Goal: Find specific page/section: Find specific page/section

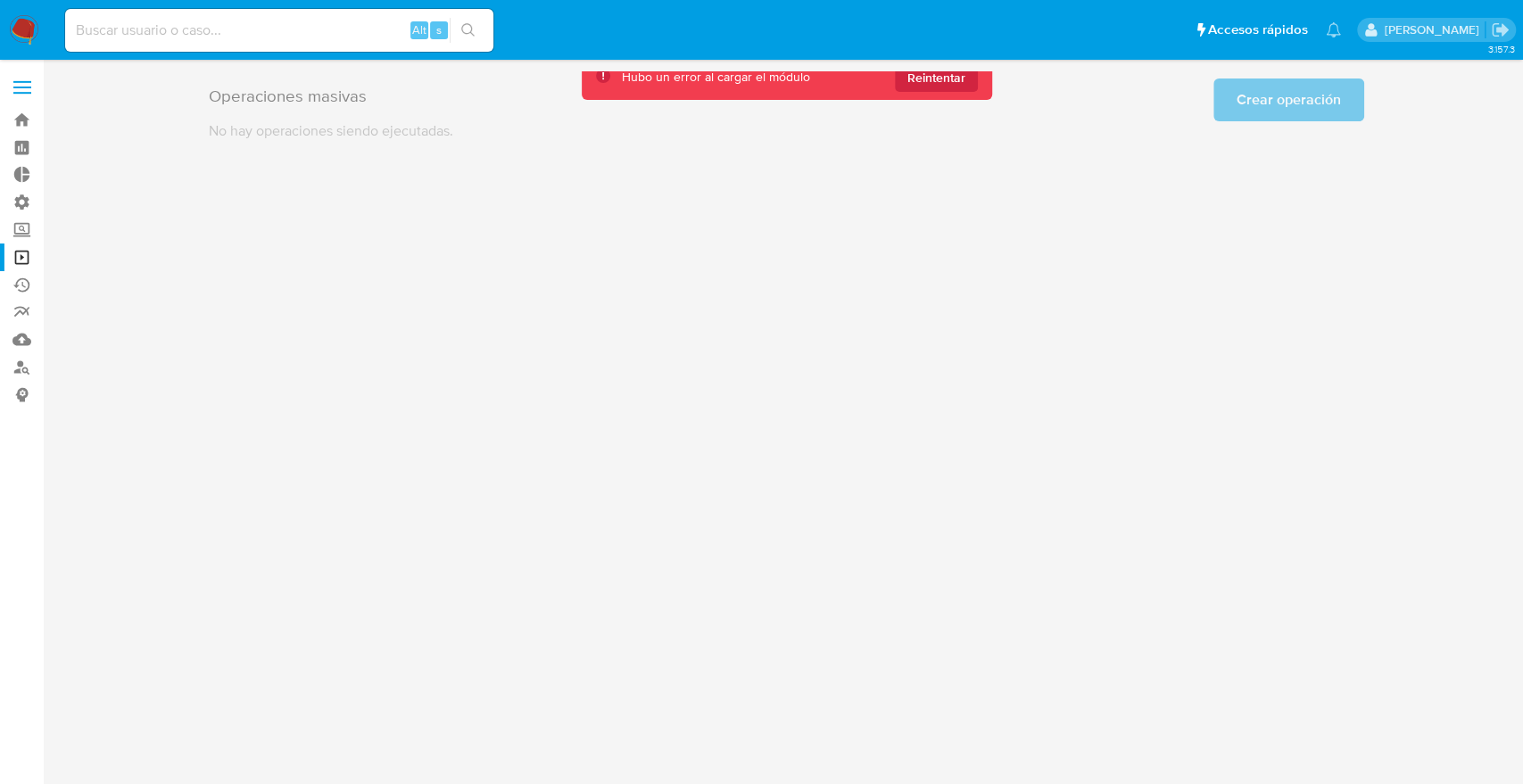
click at [366, 26] on input at bounding box center [279, 31] width 429 height 23
paste input "1670499545"
type input "1670499545"
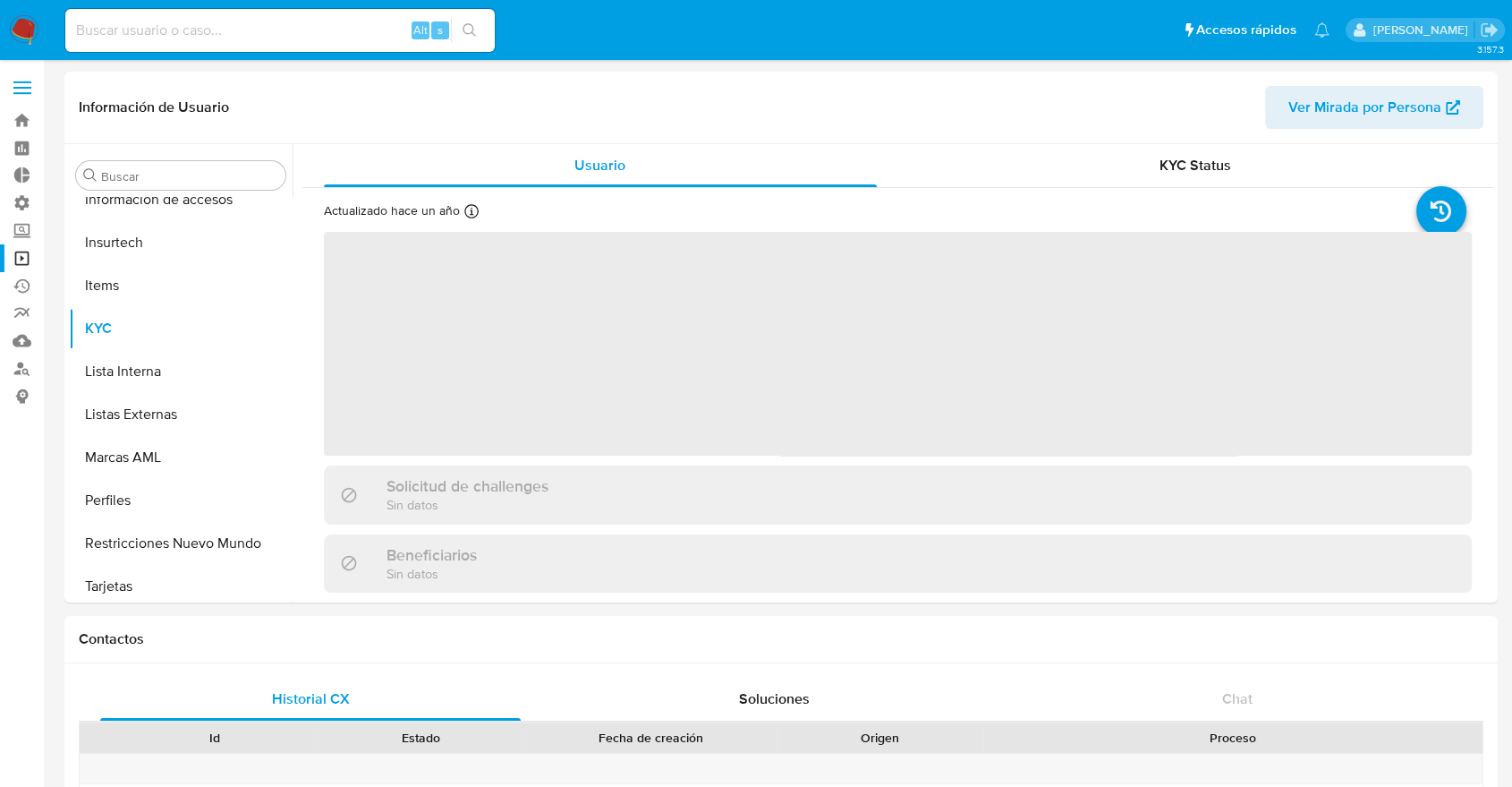
scroll to position [756, 0]
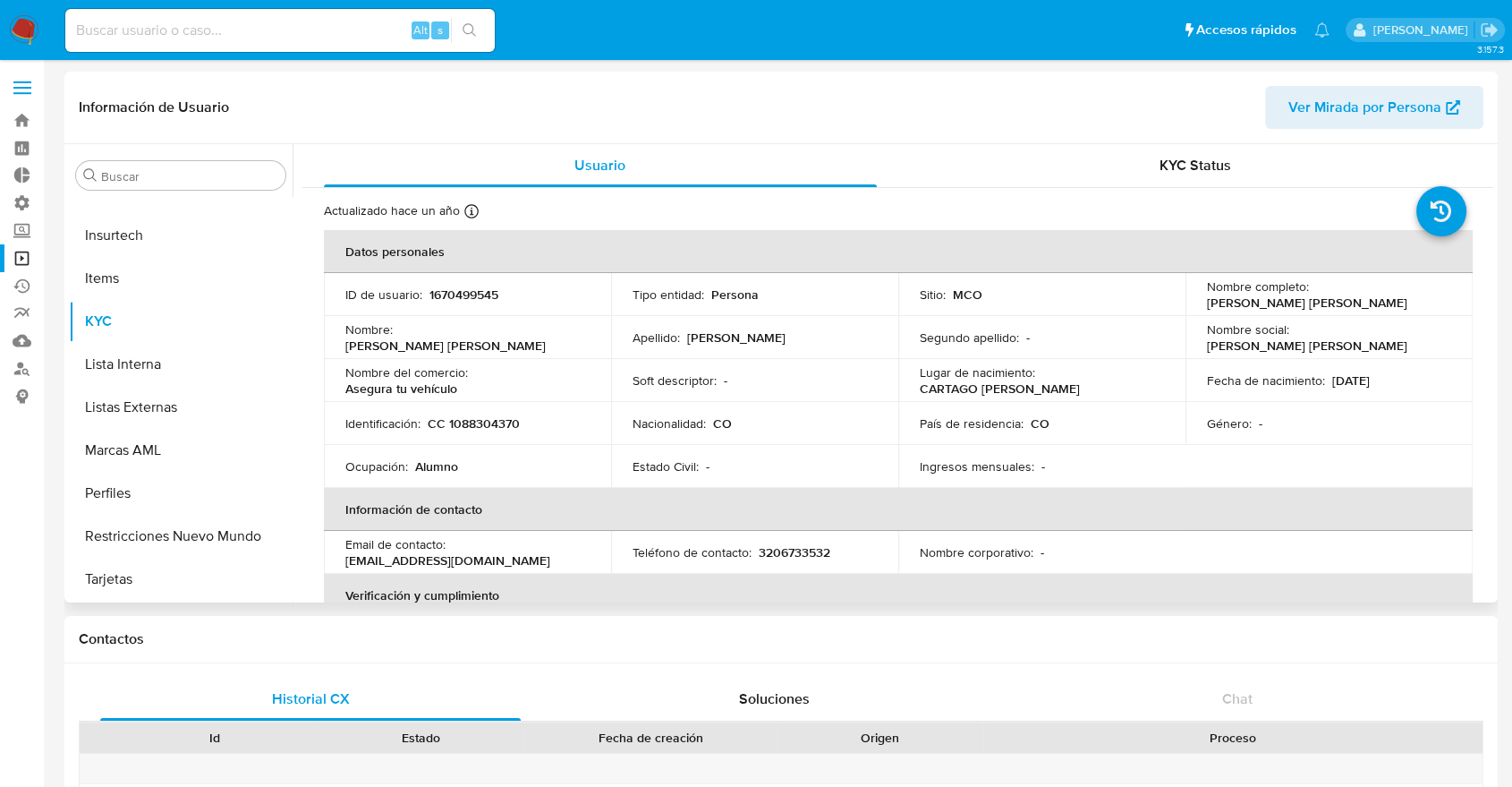
select select "10"
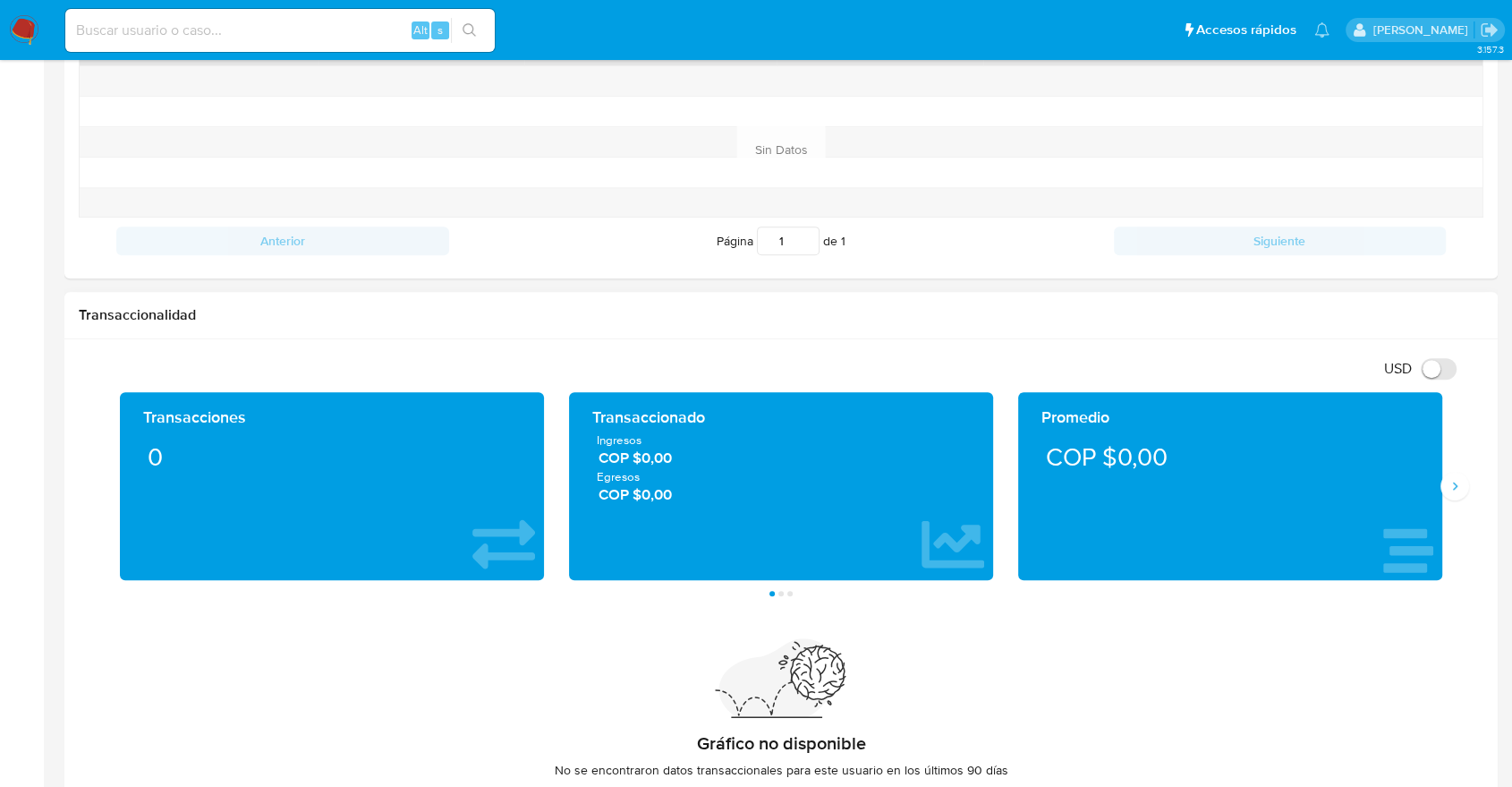
click at [1457, 462] on div "Transacciones 0 Transaccionado Ingresos COP $0,00 Egresos COP $0,00 Promedio CO…" at bounding box center [780, 494] width 1405 height 204
click at [1456, 471] on button "Siguiente" at bounding box center [1455, 486] width 29 height 29
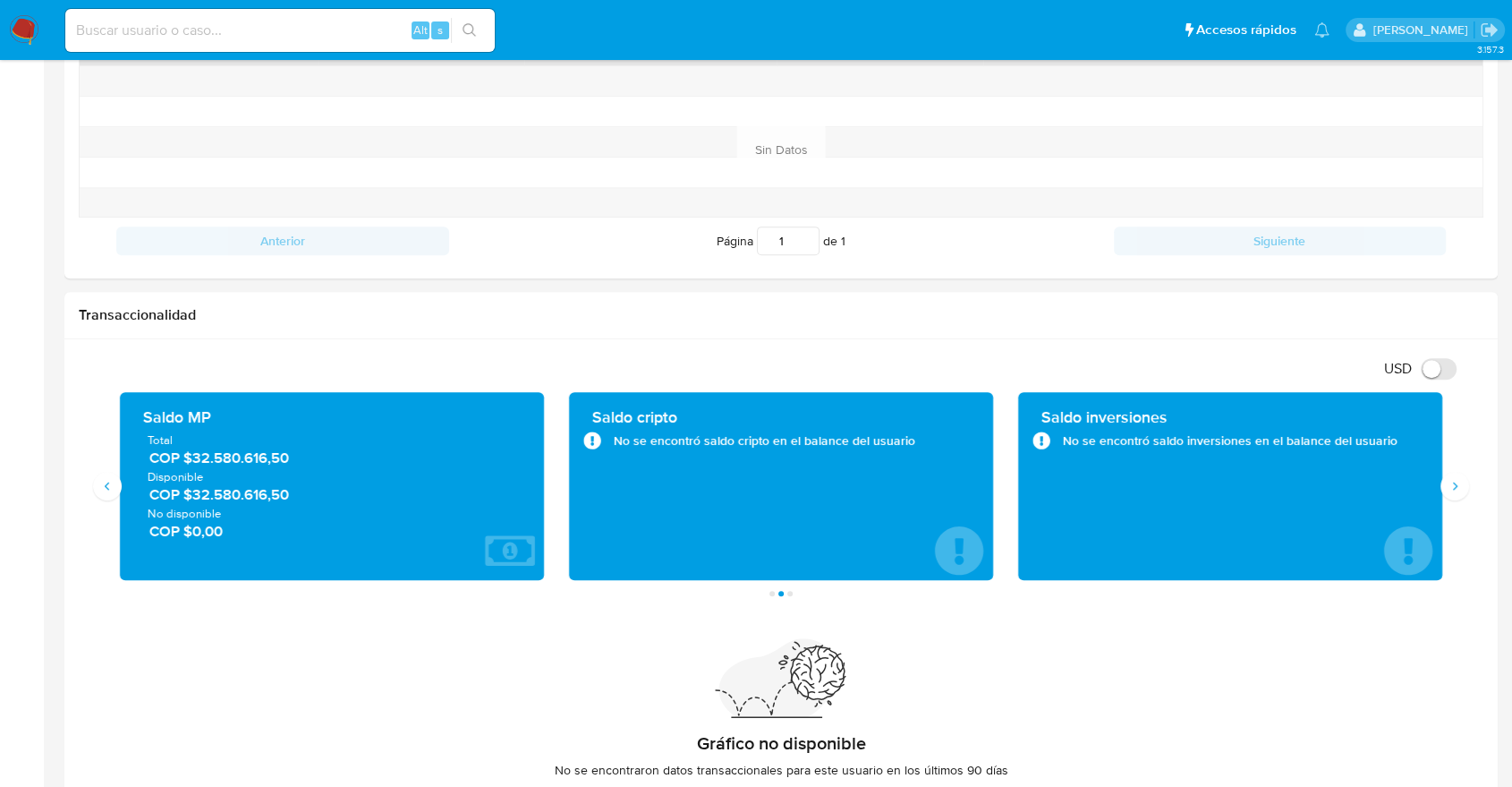
scroll to position [0, 0]
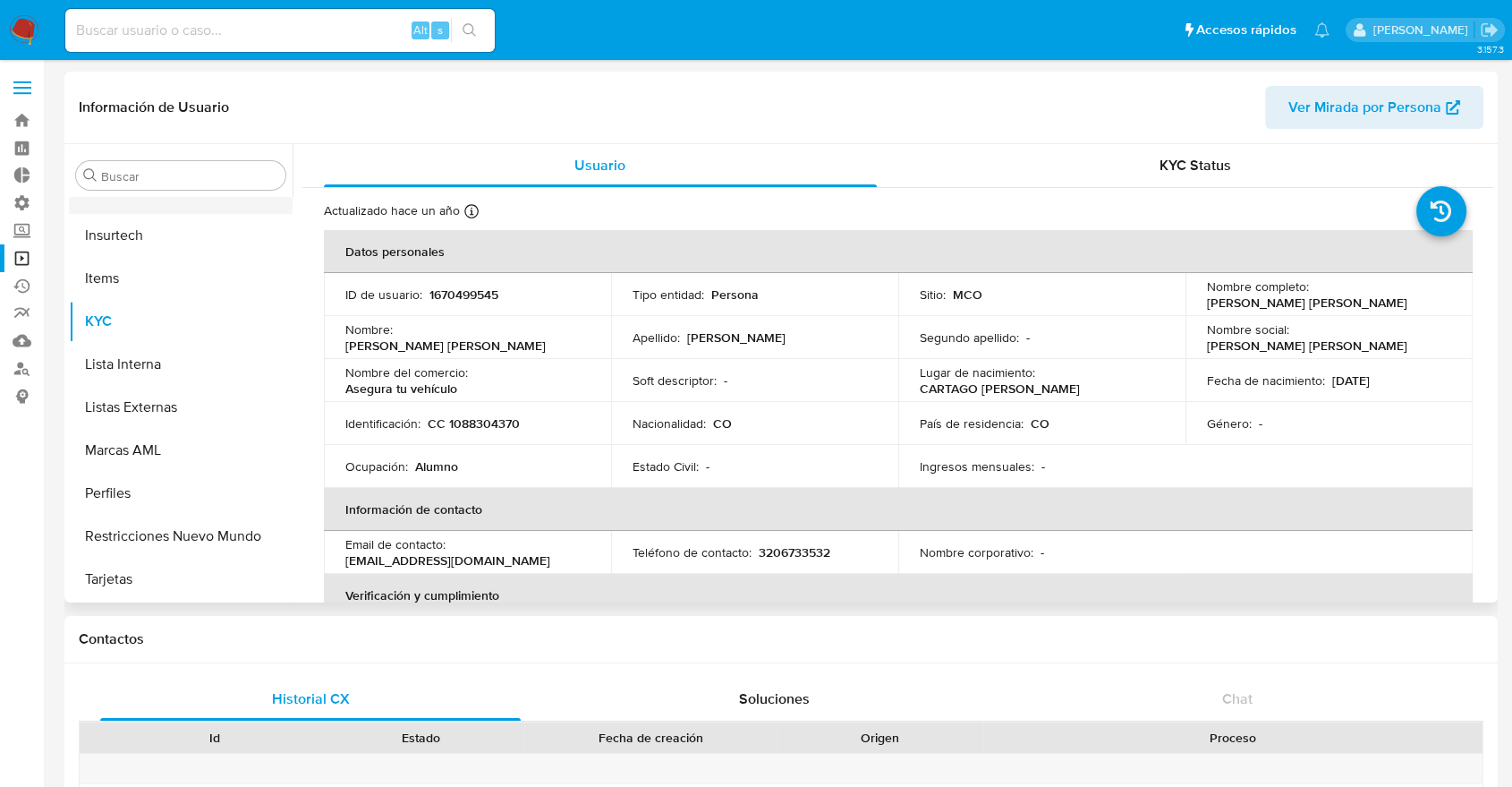
click at [222, 202] on button "Información de accesos" at bounding box center [173, 193] width 209 height 43
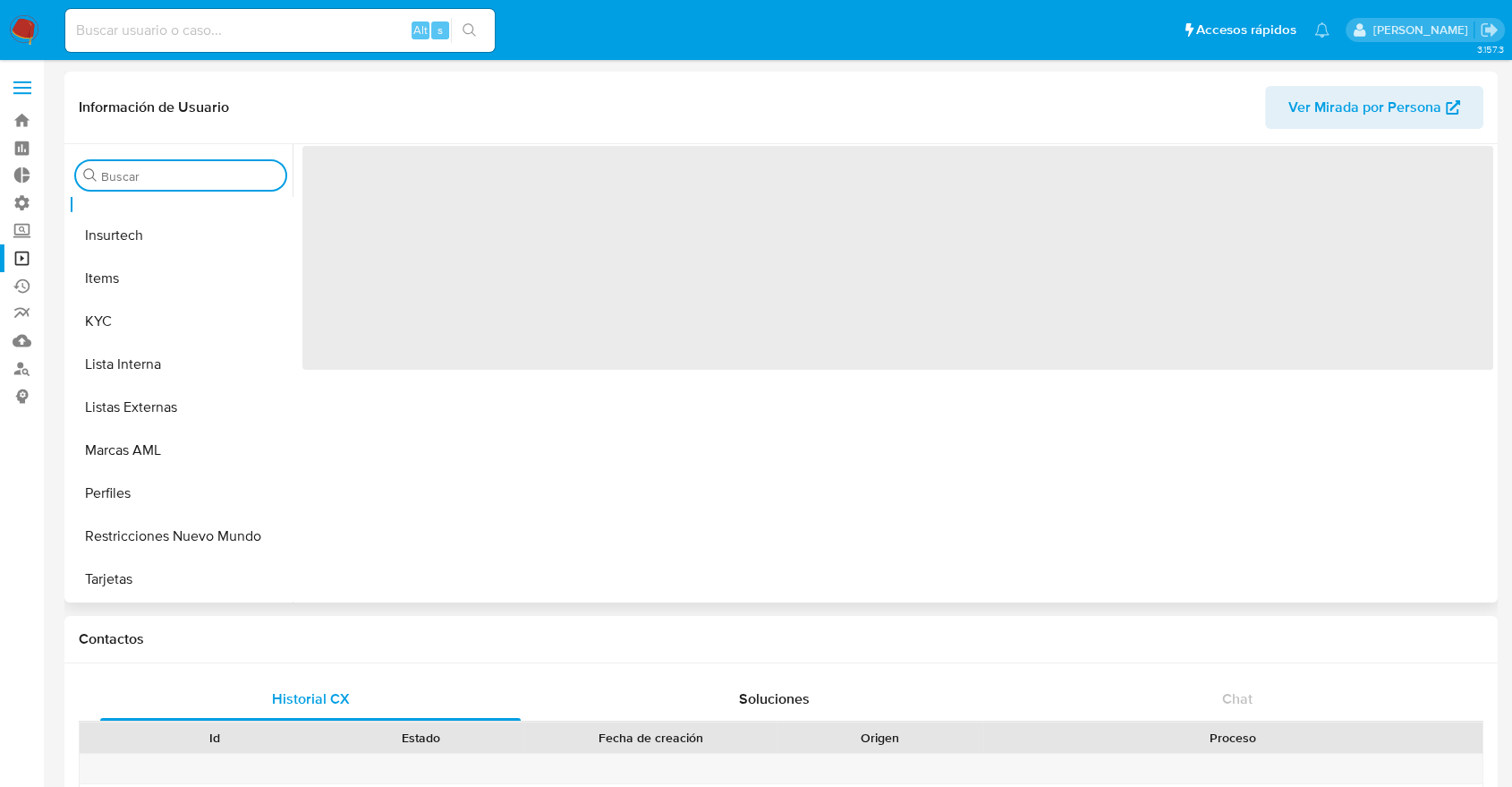
click at [198, 185] on input "Buscar" at bounding box center [189, 177] width 178 height 16
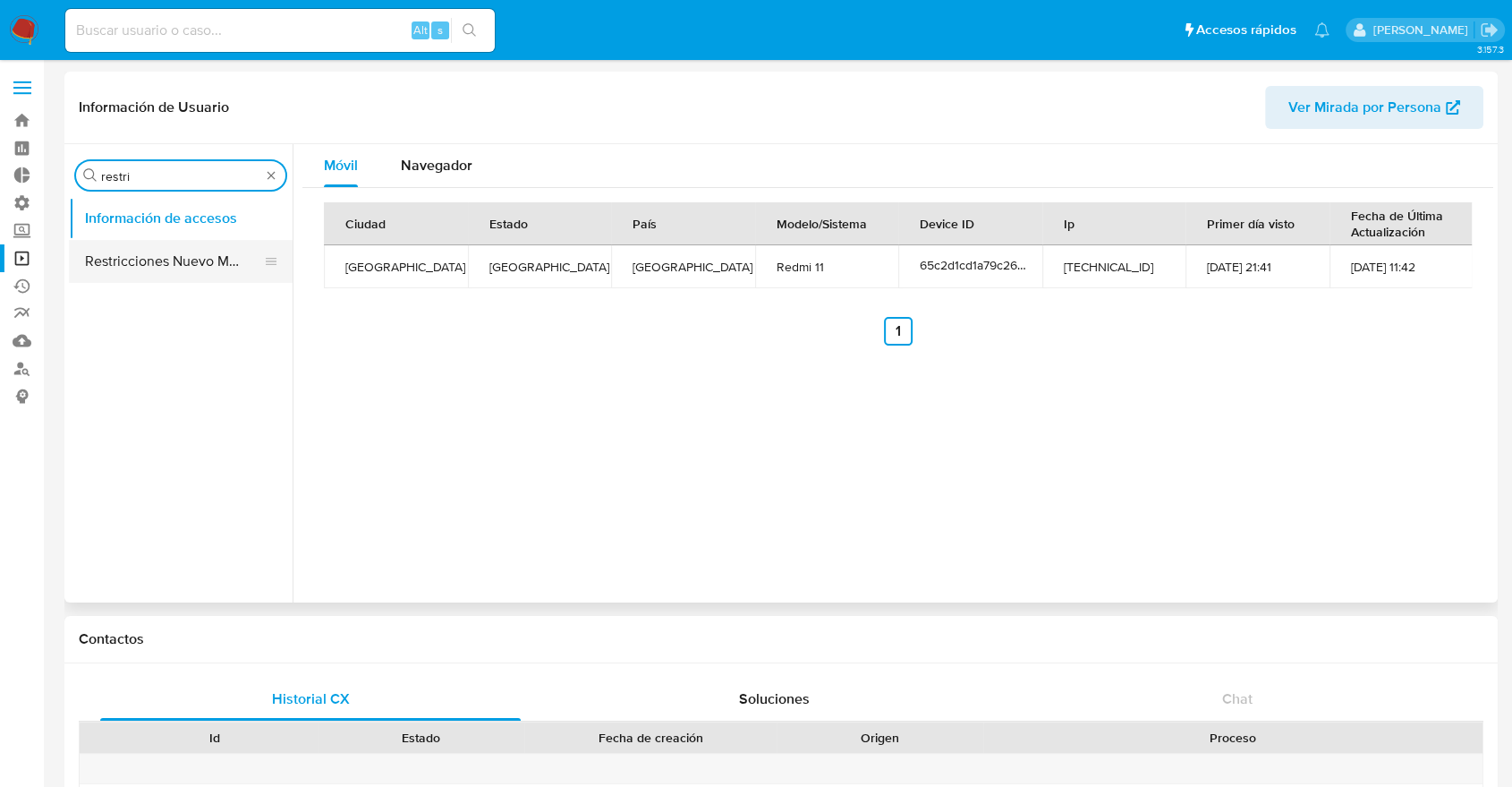
type input "restri"
click at [198, 244] on button "Restricciones Nuevo Mundo" at bounding box center [173, 261] width 209 height 43
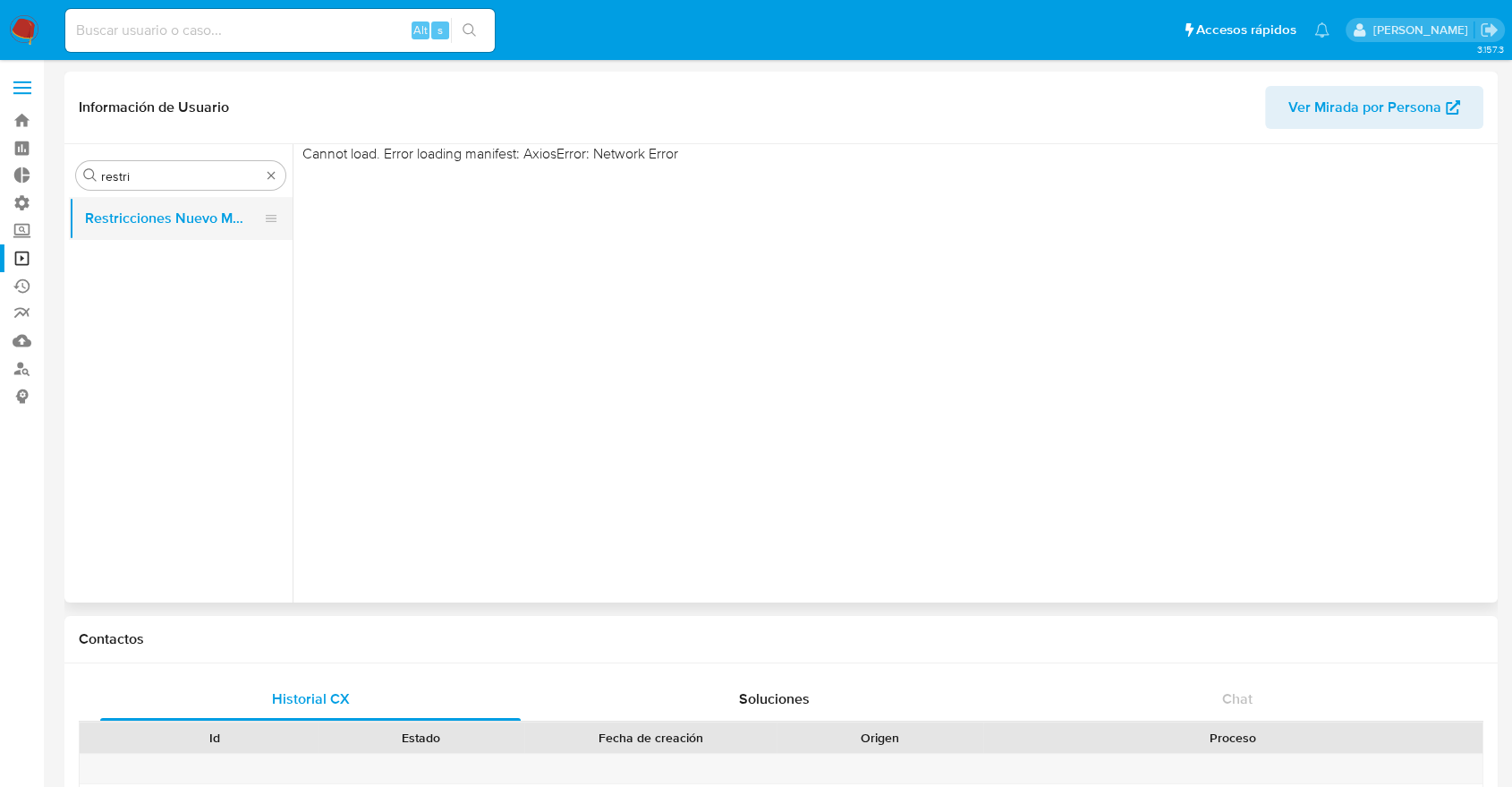
click at [210, 206] on button "Restricciones Nuevo Mundo" at bounding box center [173, 218] width 209 height 43
click at [202, 187] on div "Buscar restri" at bounding box center [180, 176] width 209 height 29
click at [197, 210] on button "Restricciones Nuevo Mundo" at bounding box center [173, 218] width 209 height 43
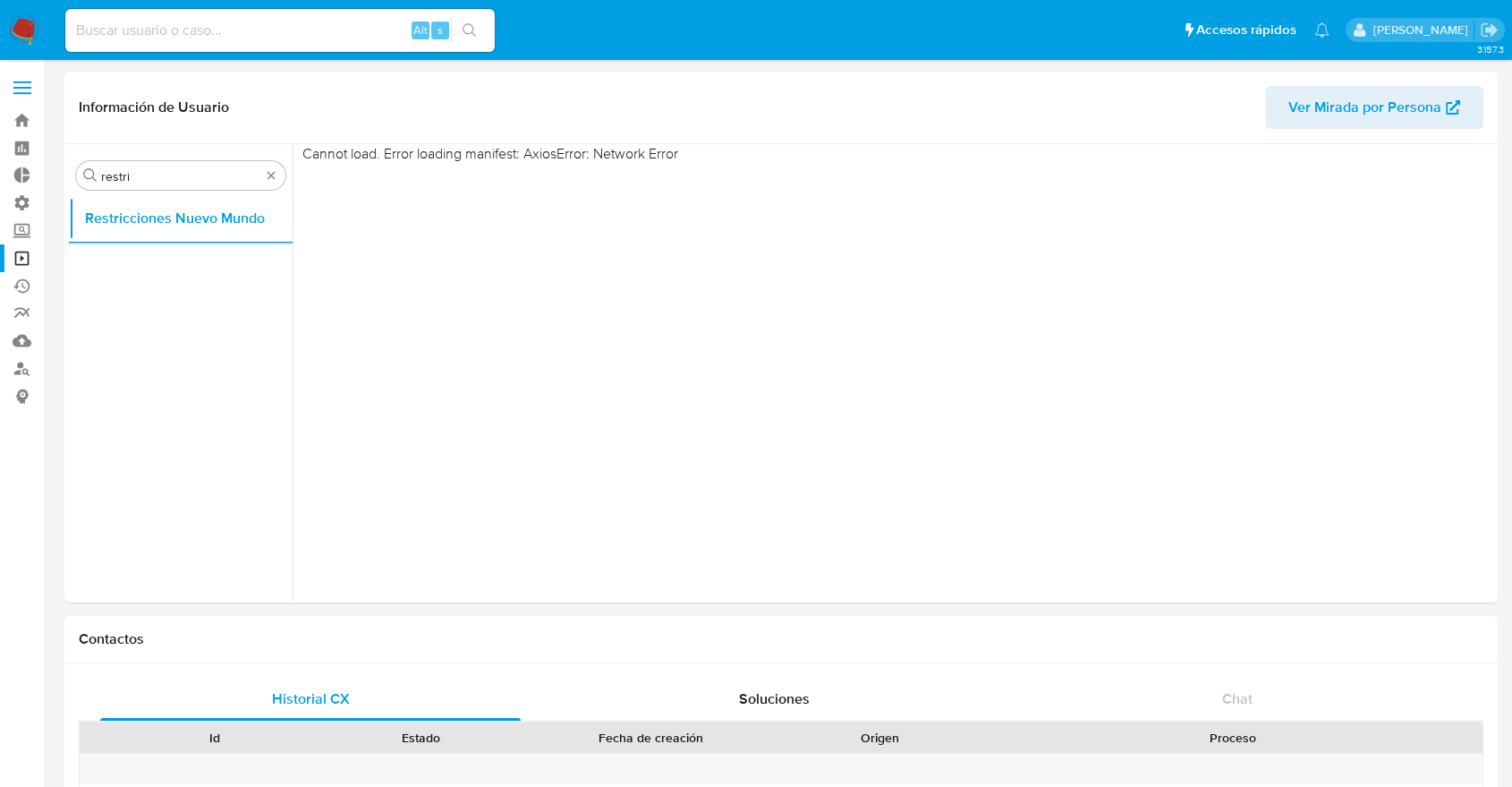
click at [321, 29] on input at bounding box center [279, 31] width 430 height 23
paste input "1643646272"
type input "1643646272"
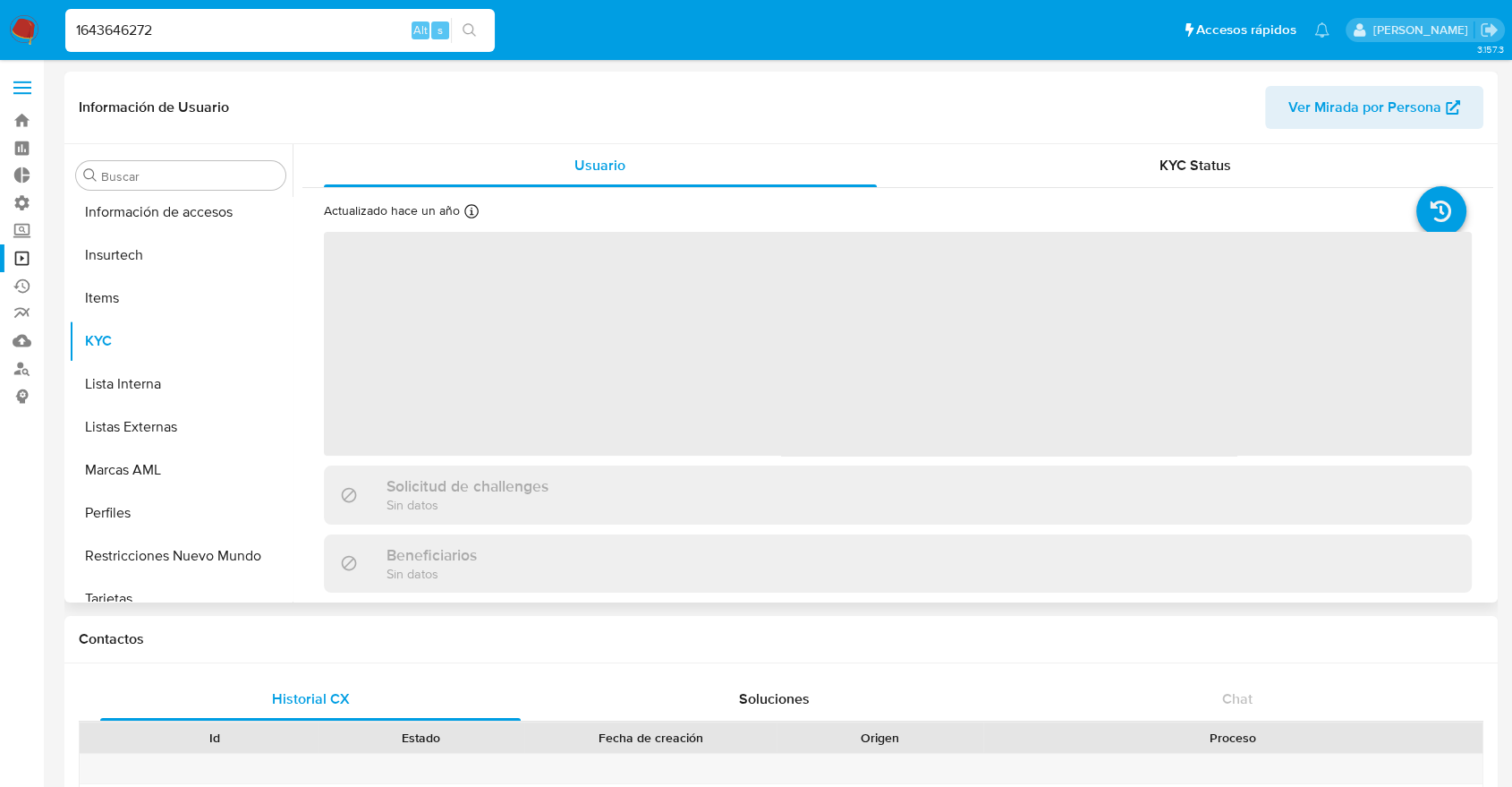
scroll to position [756, 0]
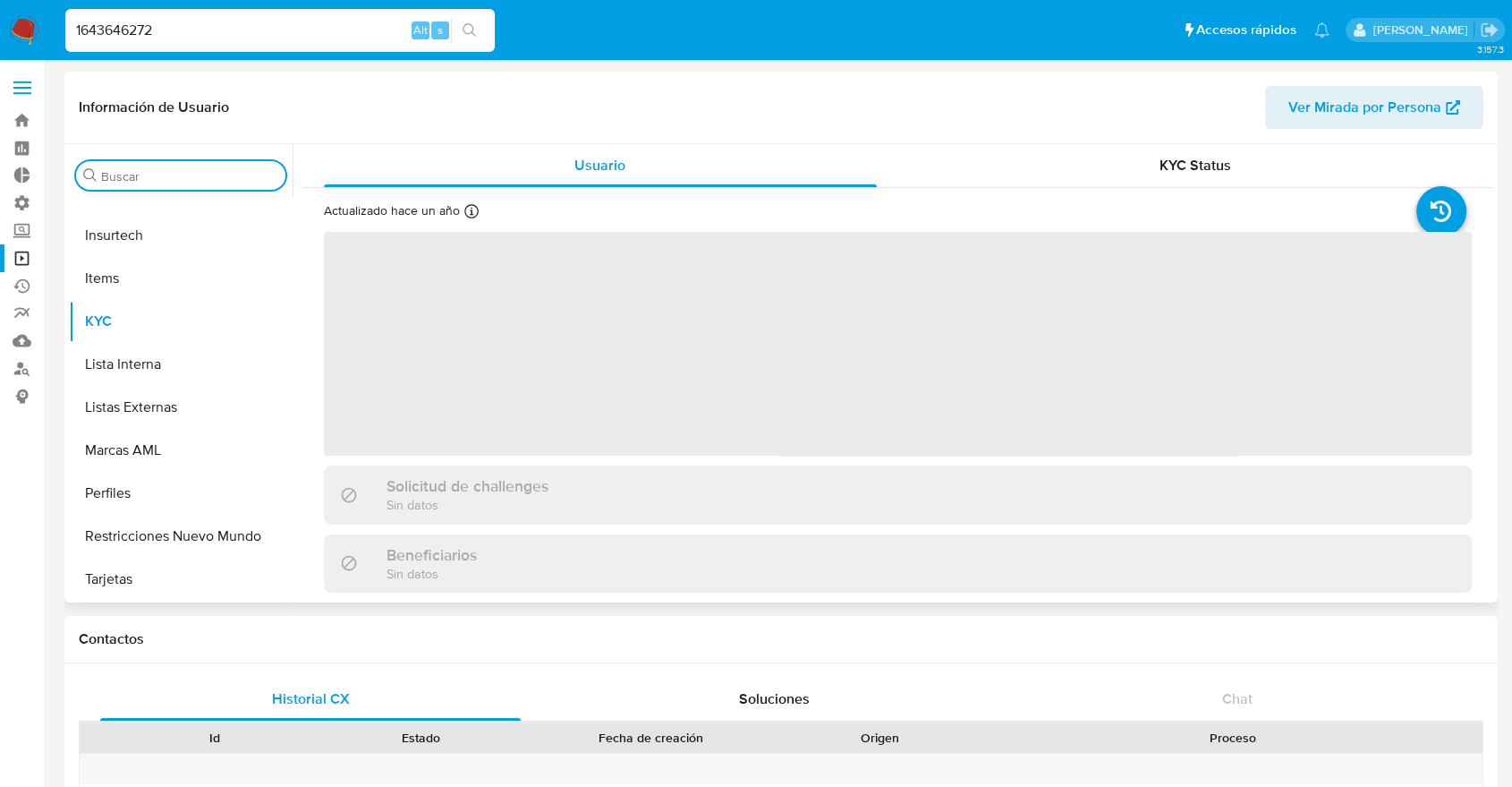
click at [133, 174] on input "Buscar" at bounding box center [189, 177] width 178 height 16
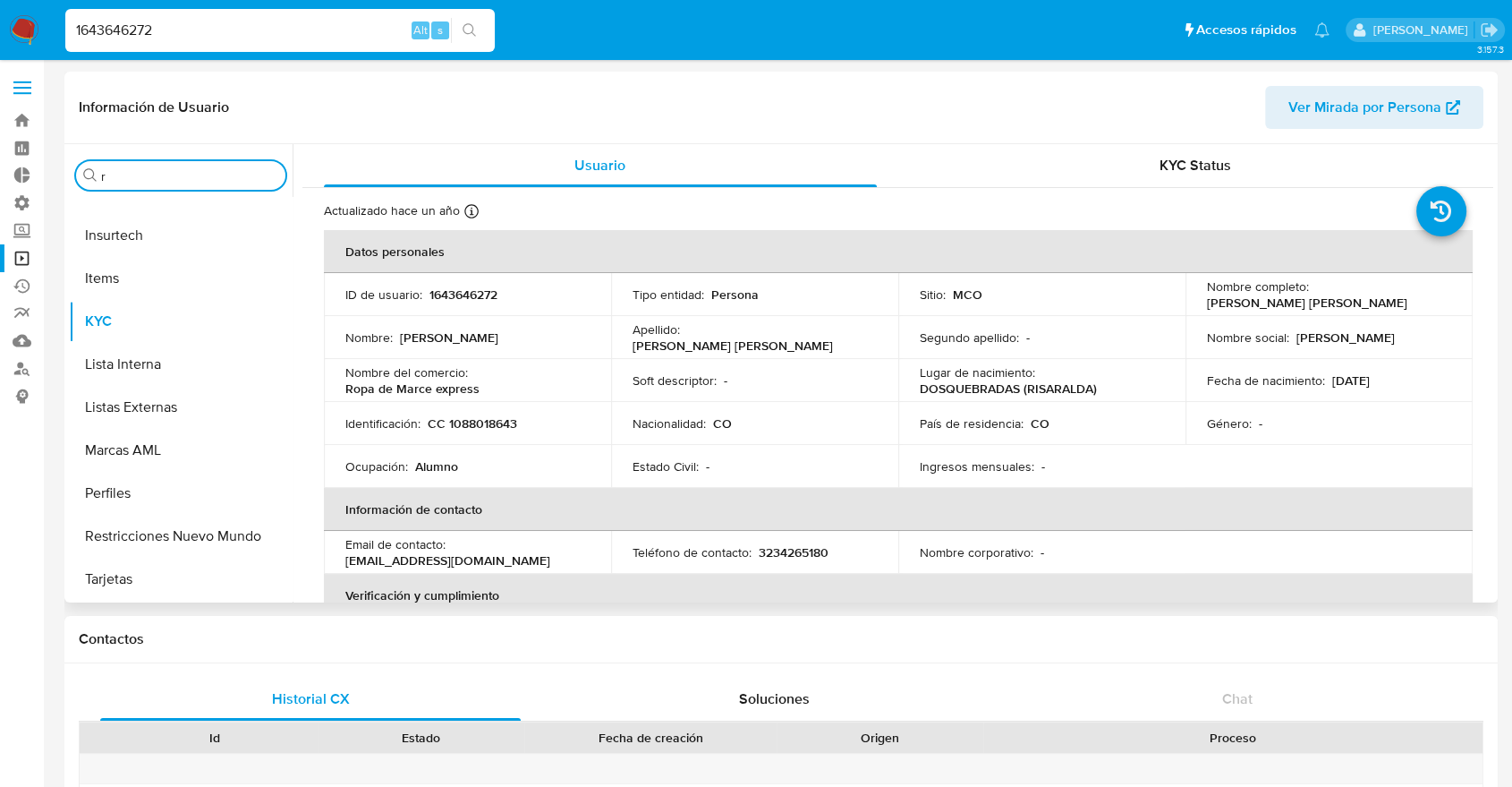
scroll to position [413, 0]
type input "re"
select select "10"
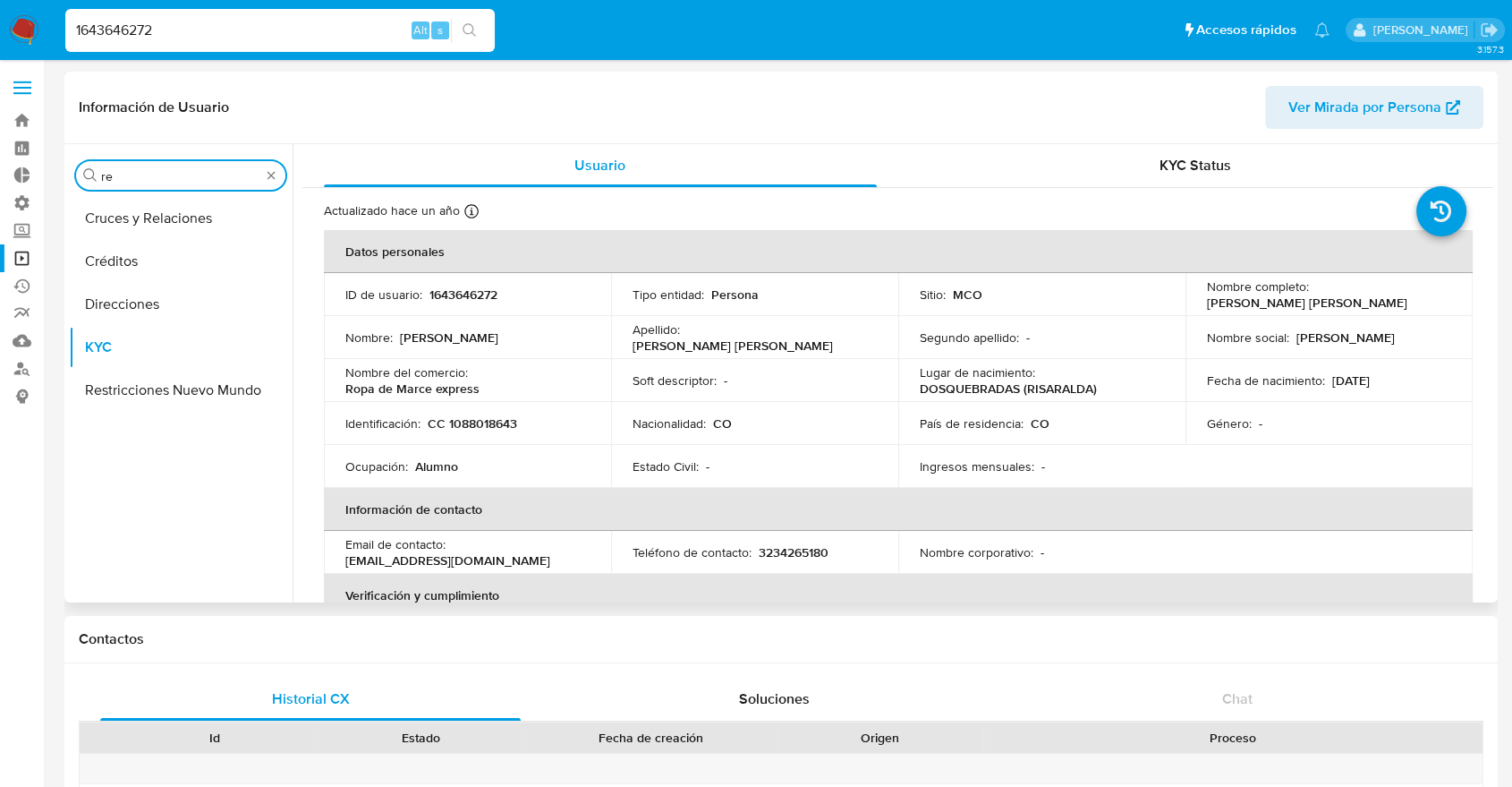
scroll to position [0, 0]
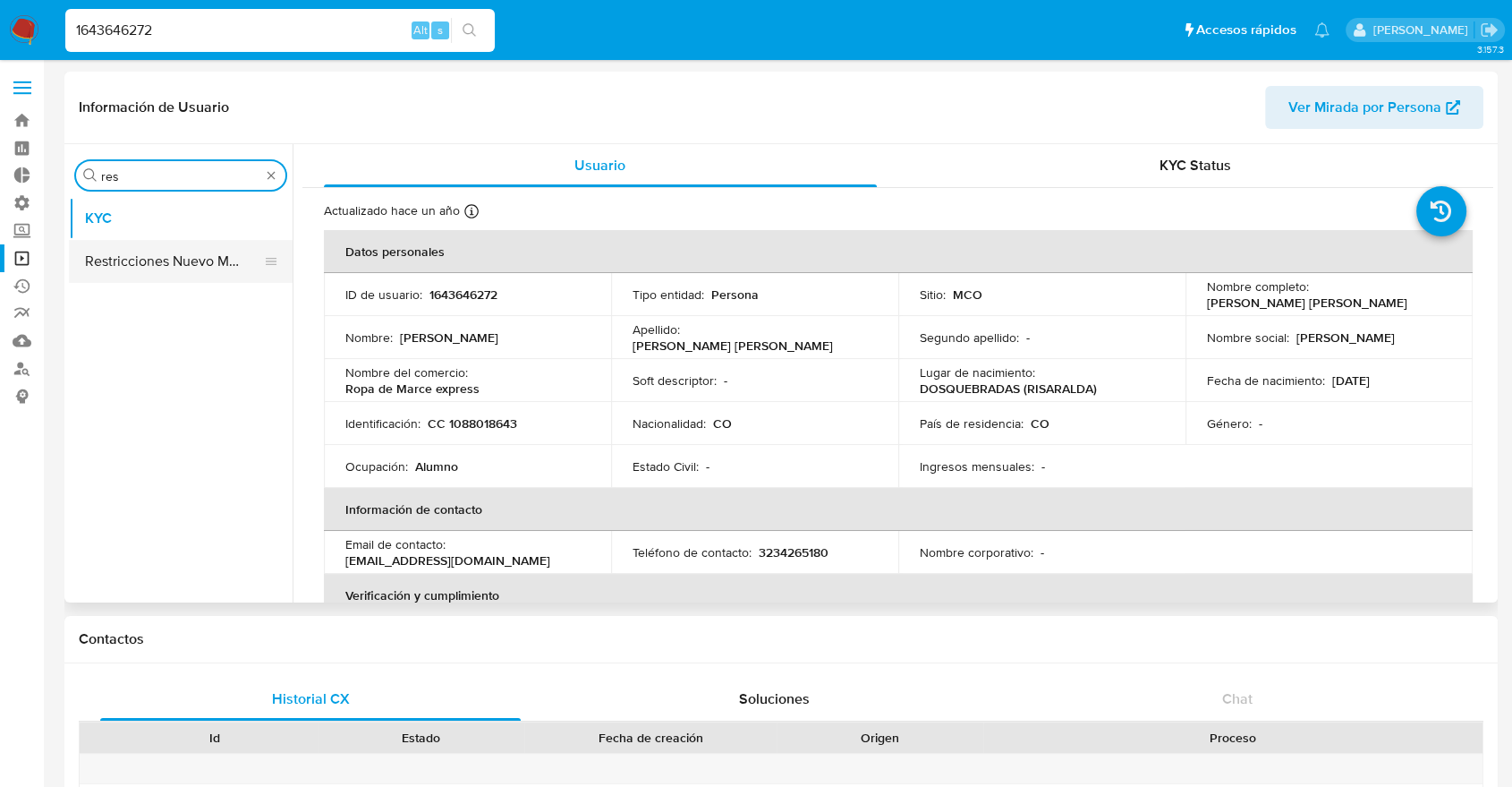
type input "res"
click at [216, 245] on button "Restricciones Nuevo Mundo" at bounding box center [173, 261] width 209 height 43
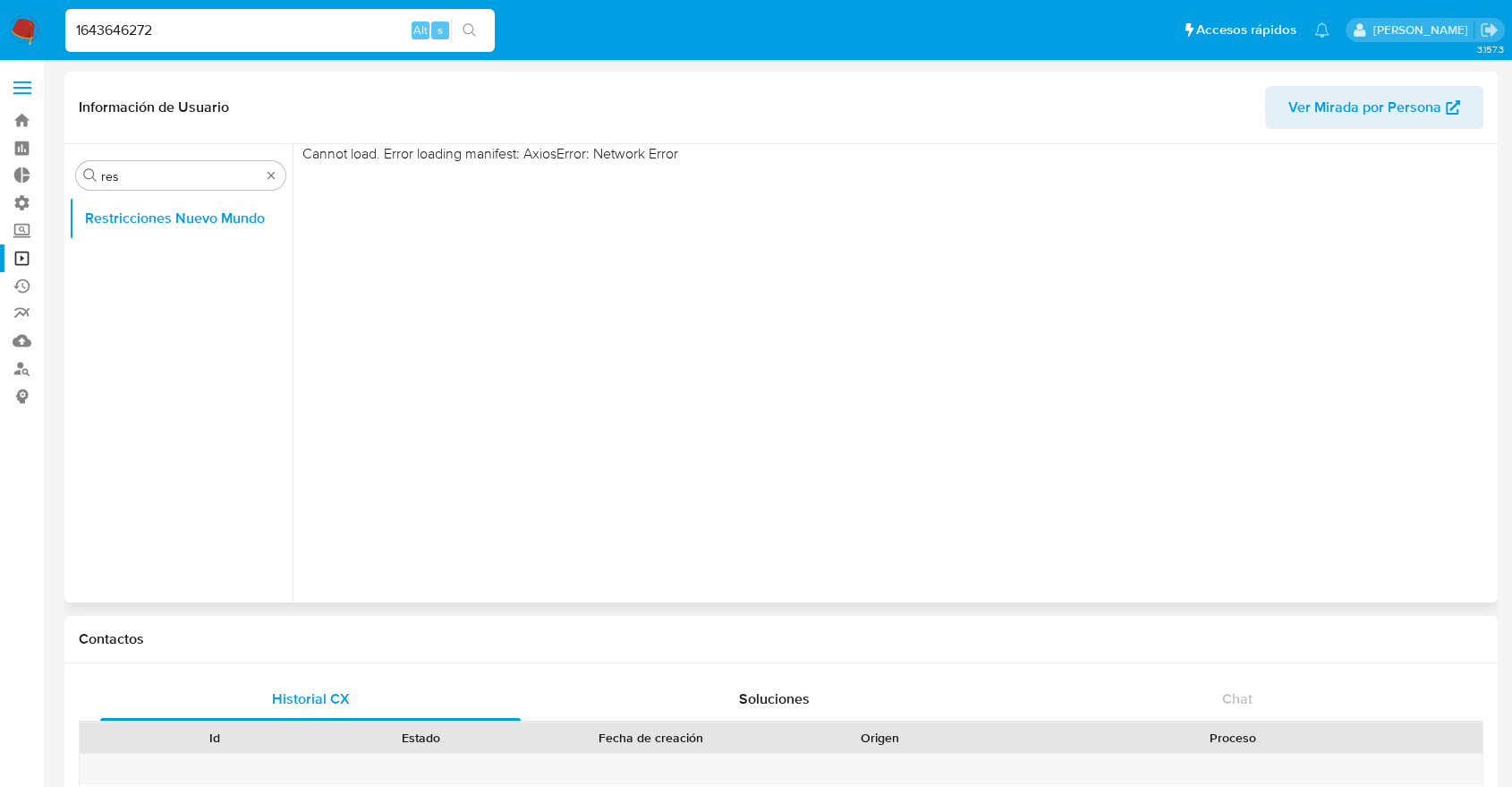
click at [960, 314] on div "Cannot load. Error loading manifest: AxiosError: Network Error" at bounding box center [893, 373] width 1201 height 458
click at [342, 236] on div "Cannot load. Error loading manifest: AxiosError: Network Error" at bounding box center [893, 373] width 1201 height 458
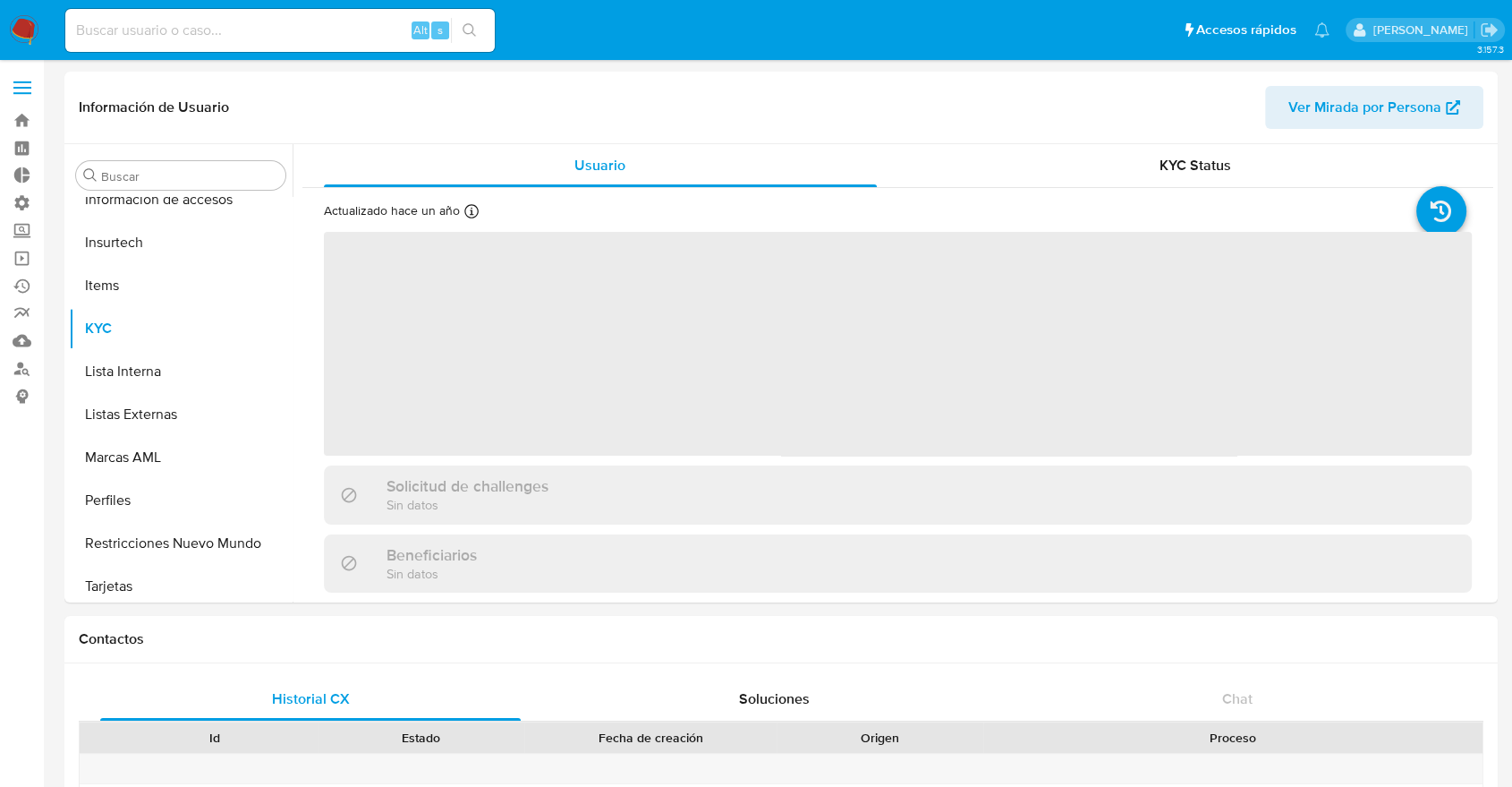
scroll to position [756, 0]
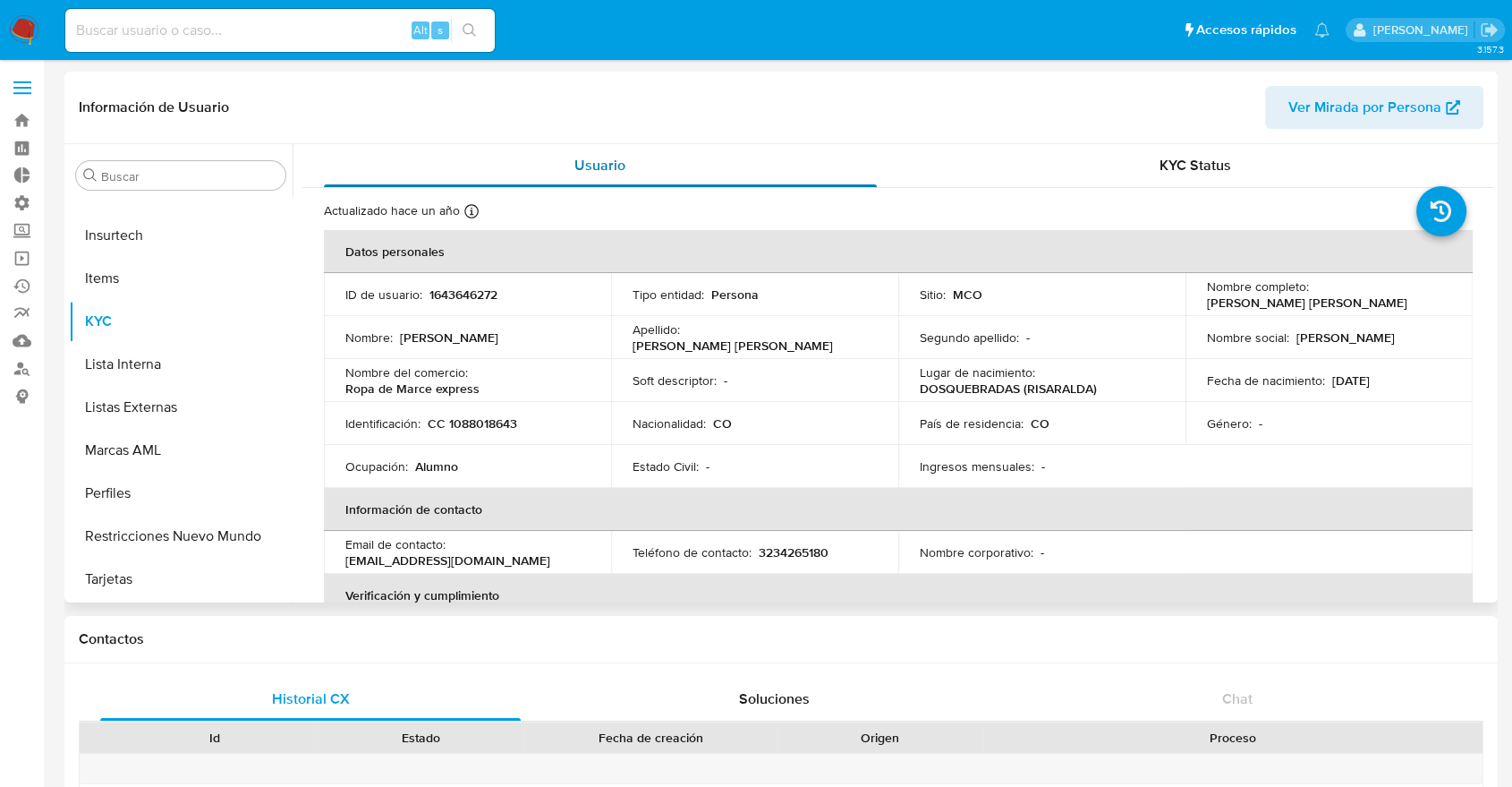
select select "10"
click at [230, 190] on div "Buscar Anticipos de dinero Archivos adjuntos CBT Cruces y Relaciones Créditos C…" at bounding box center [180, 374] width 223 height 455
click at [216, 181] on input "Buscar" at bounding box center [189, 177] width 178 height 16
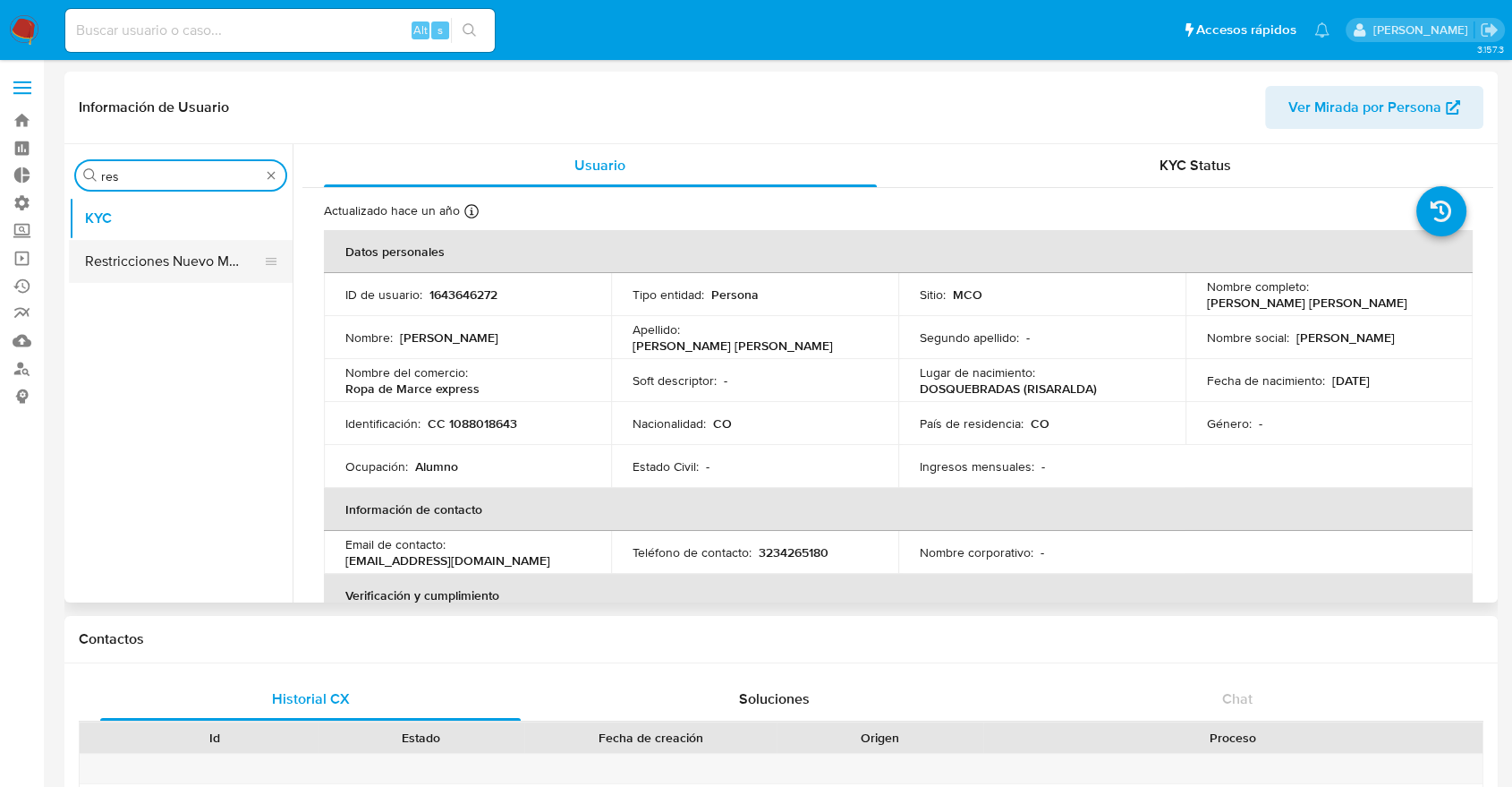
type input "res"
click at [181, 252] on button "Restricciones Nuevo Mundo" at bounding box center [173, 261] width 209 height 43
